Goal: Check status: Check status

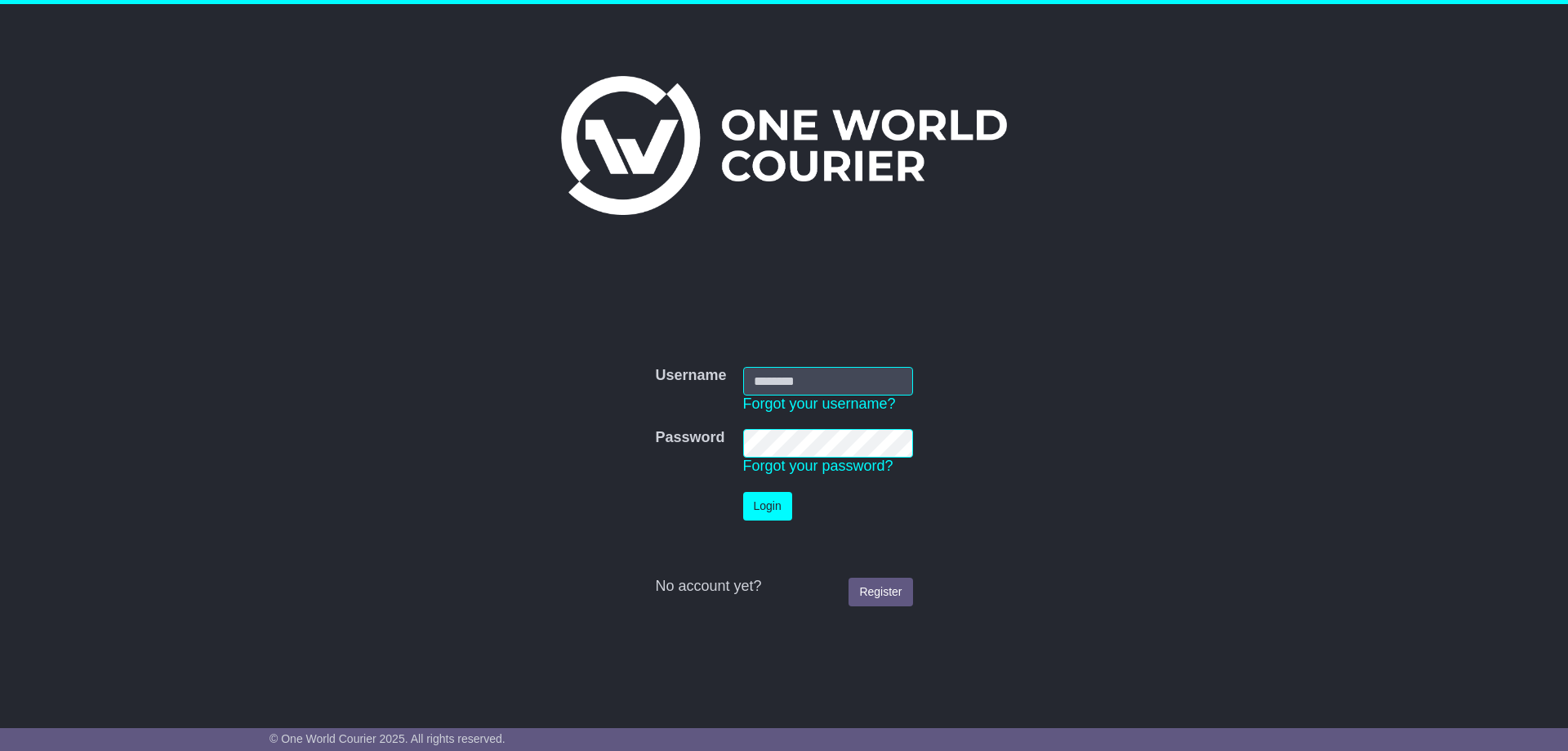
type input "*****"
click at [777, 509] on button "Login" at bounding box center [767, 506] width 49 height 29
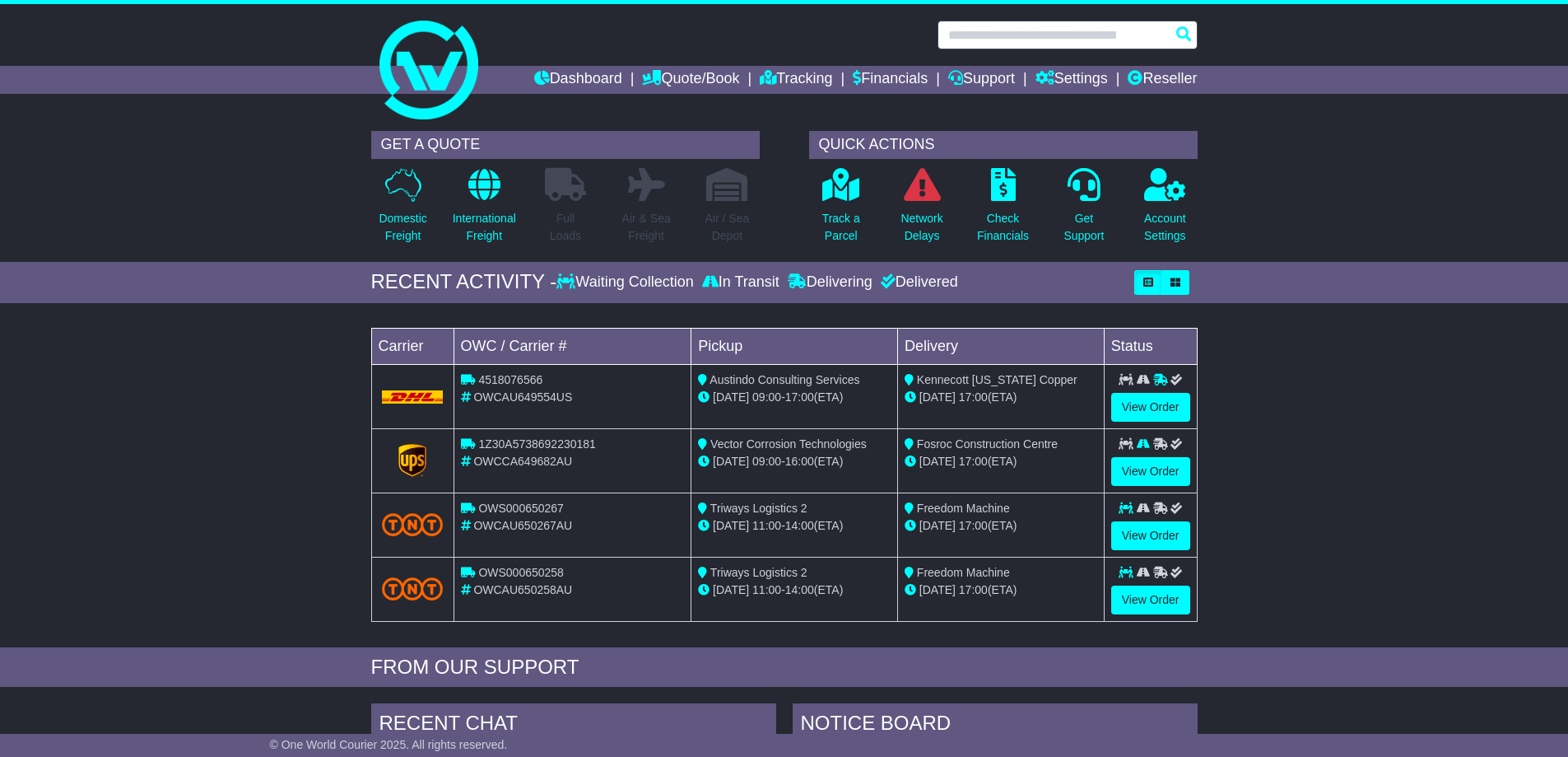
click at [1120, 40] on input "text" at bounding box center [1067, 35] width 260 height 29
click at [1070, 41] on input "text" at bounding box center [1067, 35] width 260 height 29
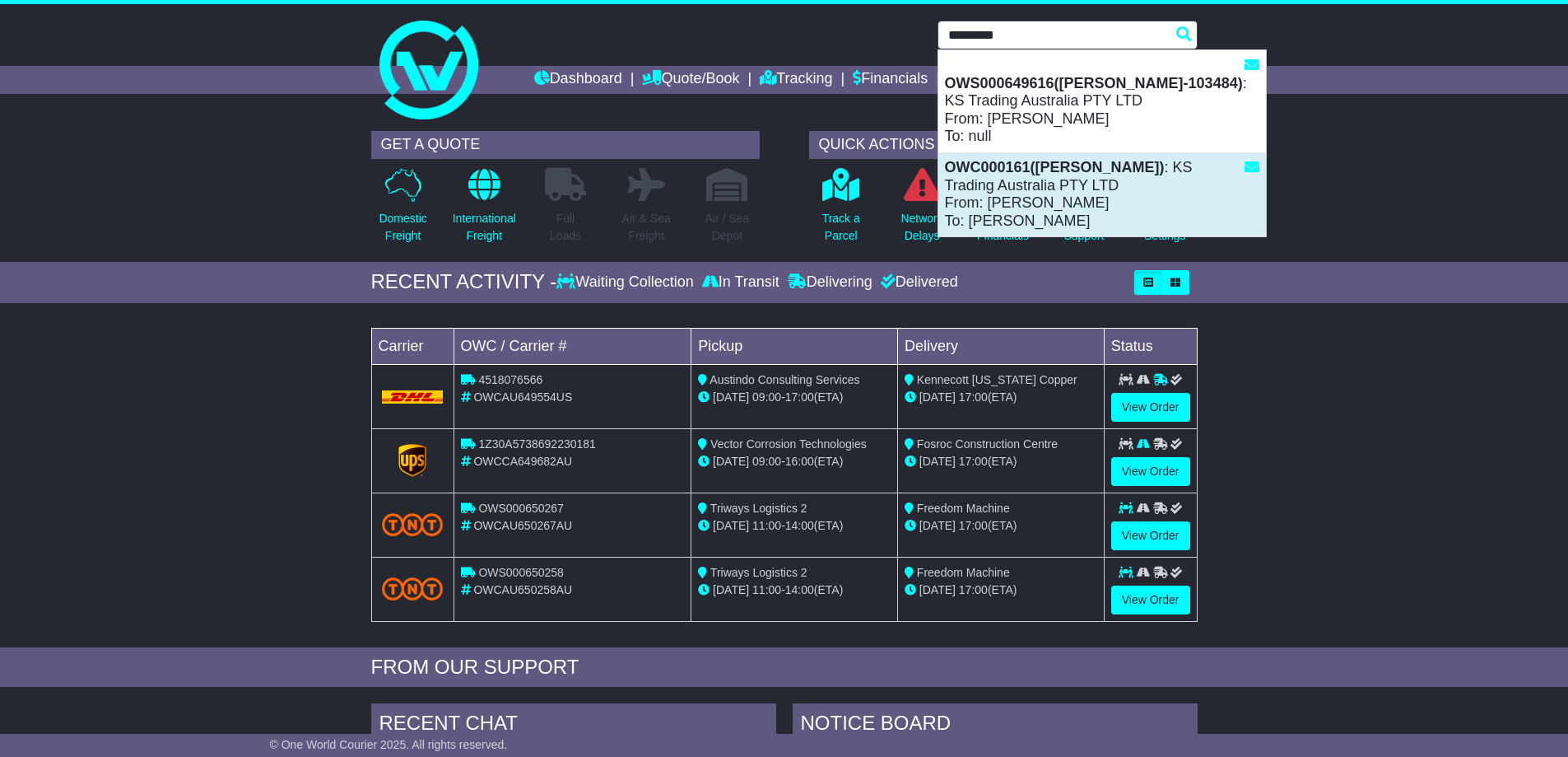
click at [1119, 189] on div "OWC000161([PERSON_NAME]) : KS Trading Australia PTY LTD From: [PERSON_NAME] To:…" at bounding box center [1102, 194] width 328 height 84
type input "*********"
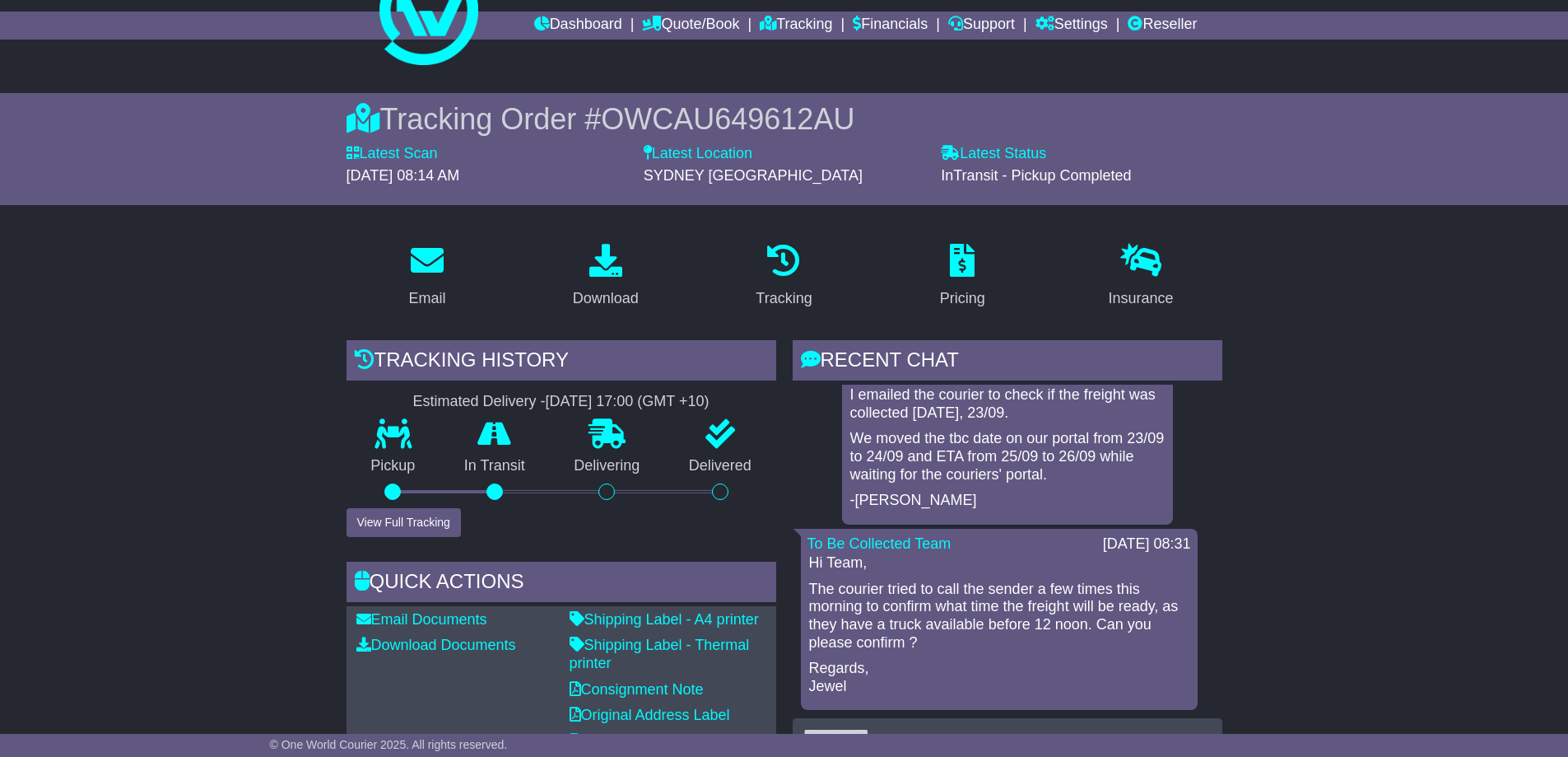
scroll to position [247, 0]
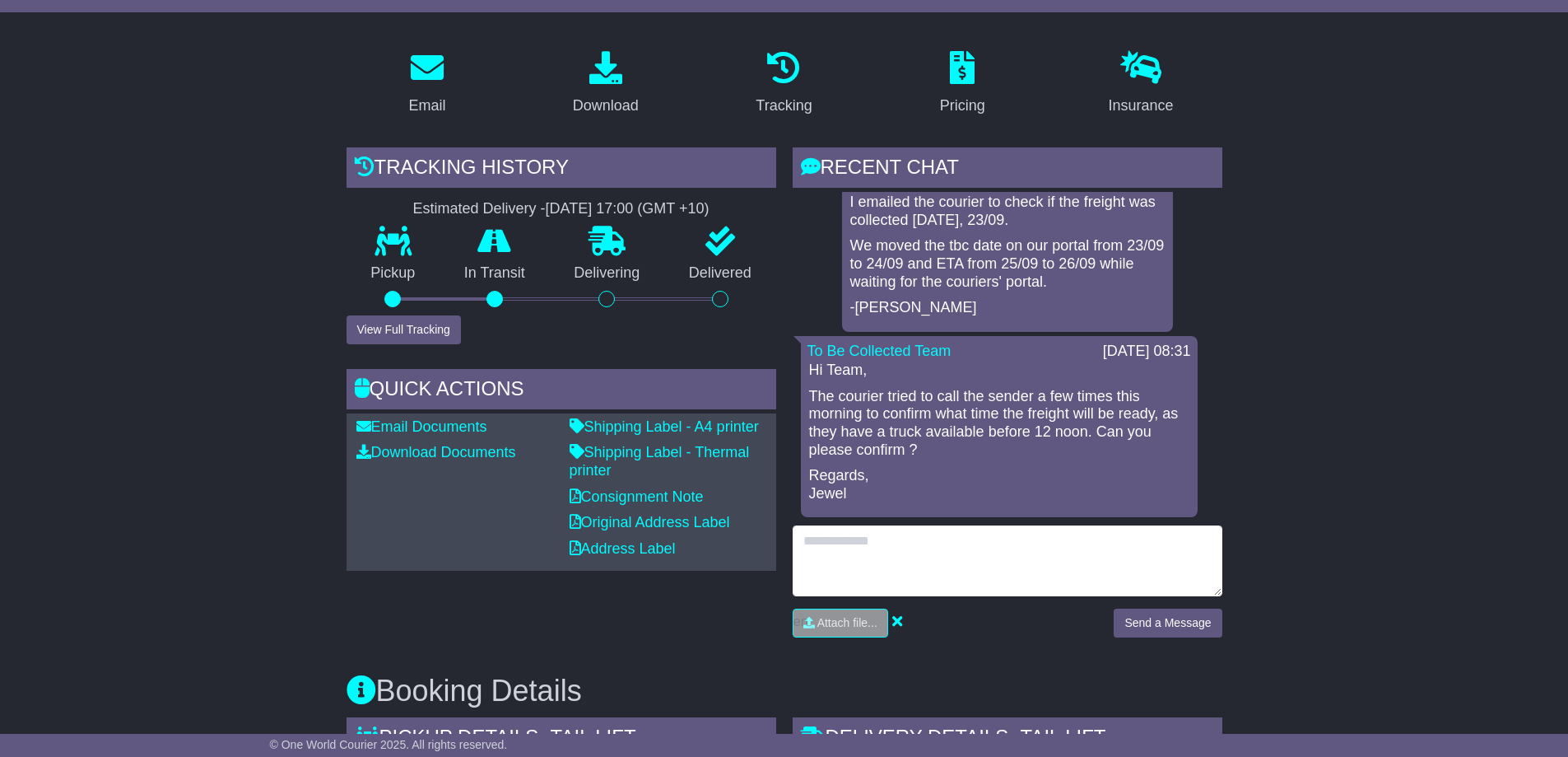
click at [930, 544] on textarea at bounding box center [1007, 560] width 429 height 71
click at [868, 540] on textarea at bounding box center [1007, 560] width 429 height 71
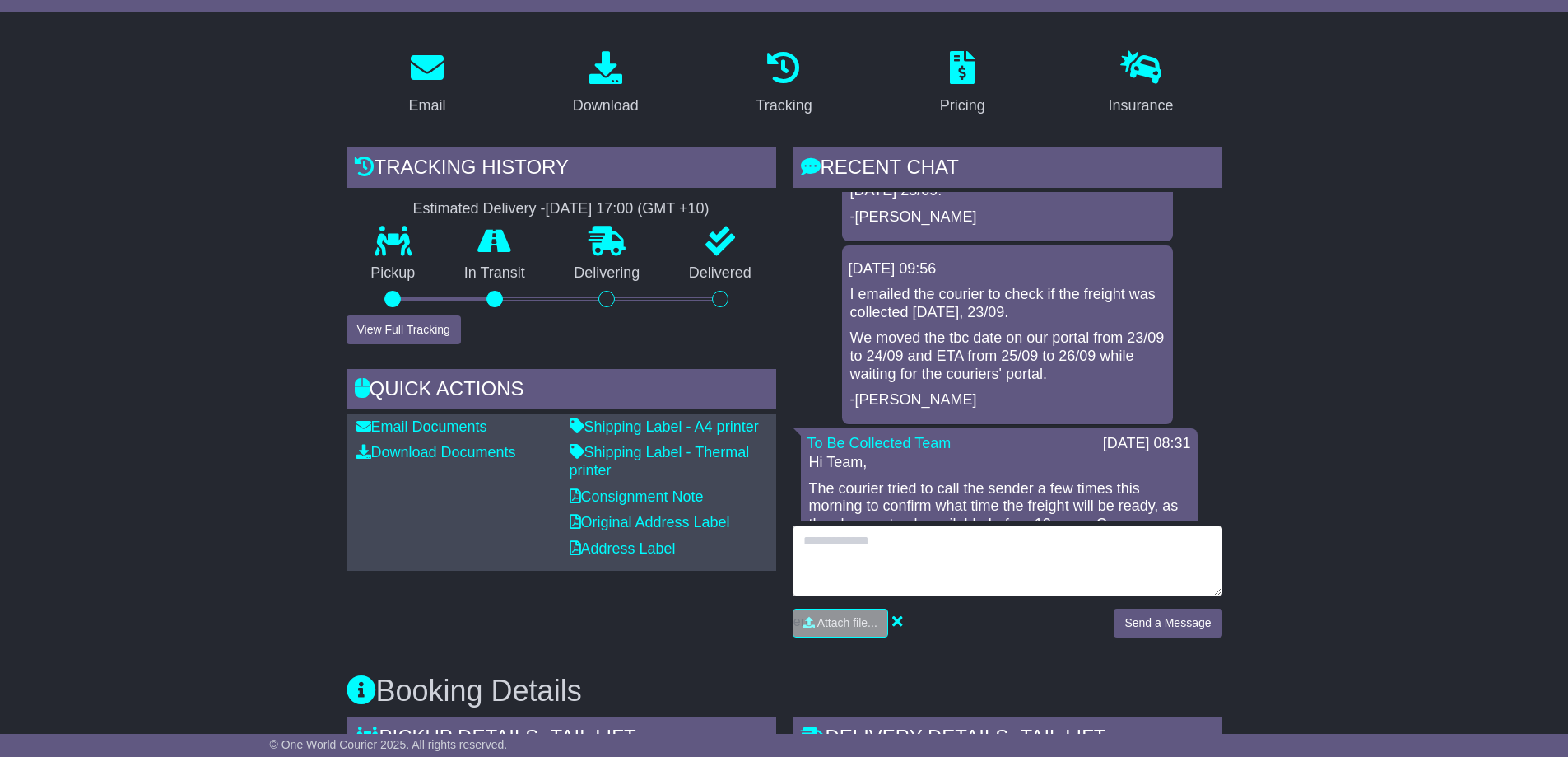
scroll to position [0, 0]
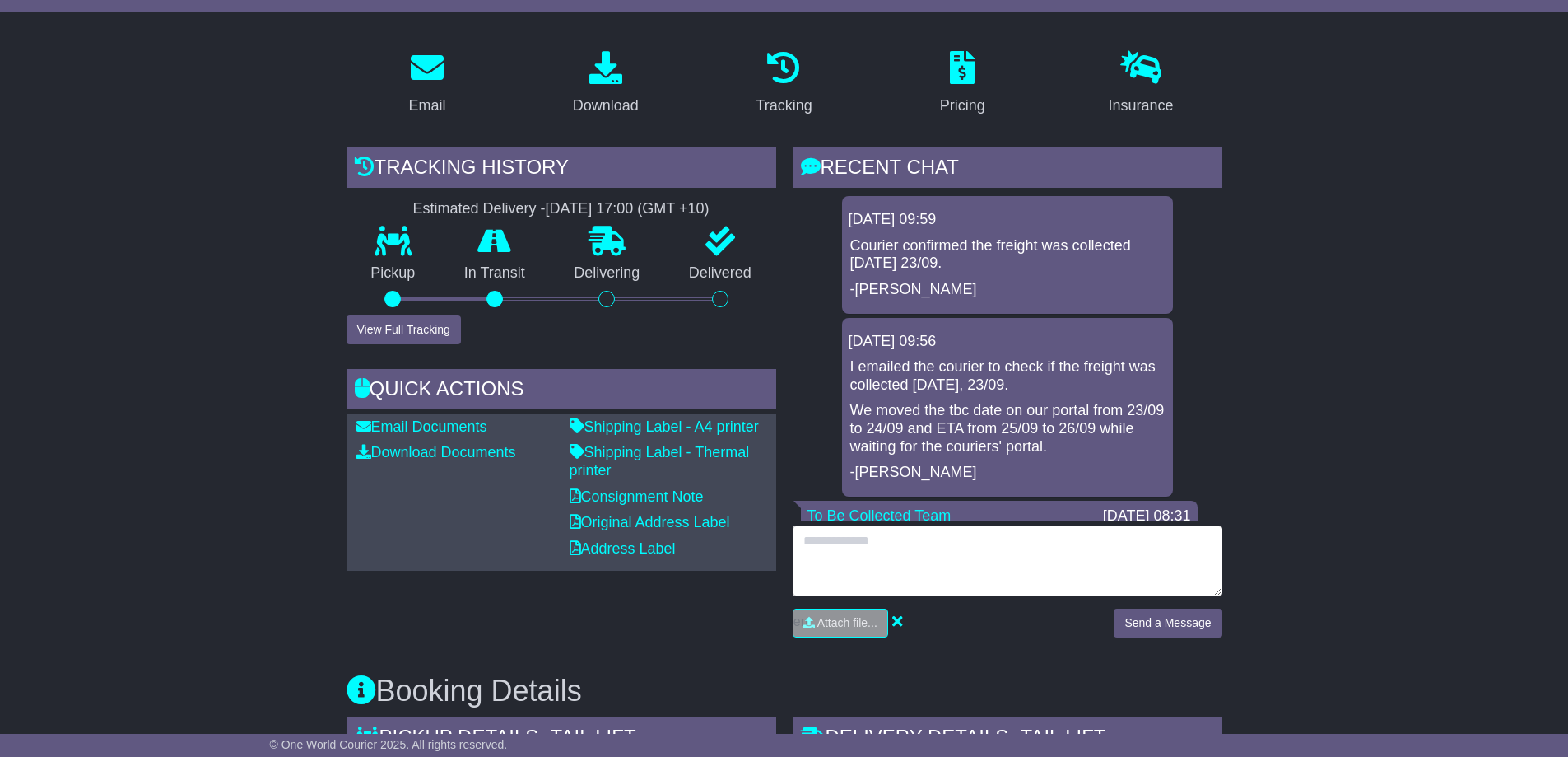
click at [823, 568] on textarea at bounding box center [1007, 560] width 429 height 71
